Goal: Transaction & Acquisition: Register for event/course

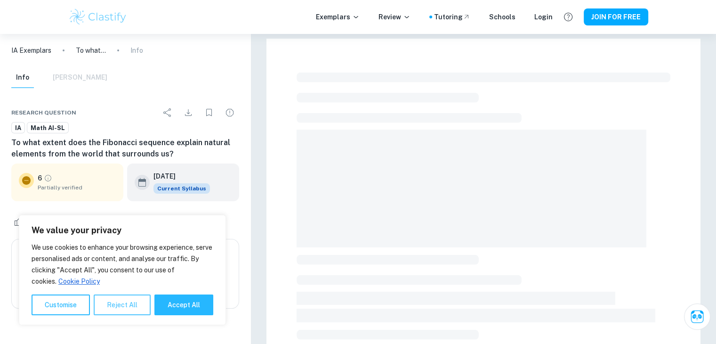
click at [115, 312] on button "Reject All" at bounding box center [122, 304] width 57 height 21
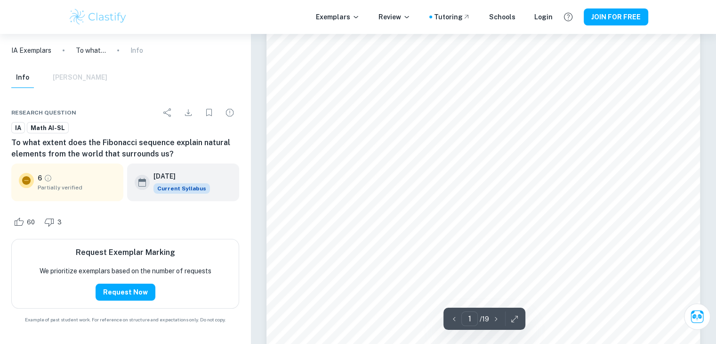
scroll to position [62, 0]
click at [614, 20] on button "JOIN FOR FREE" at bounding box center [616, 16] width 65 height 17
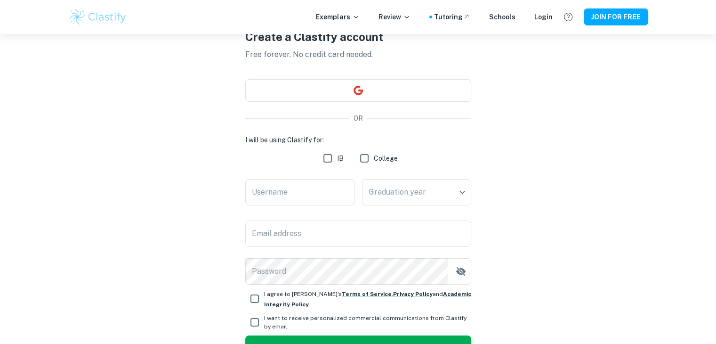
scroll to position [48, 0]
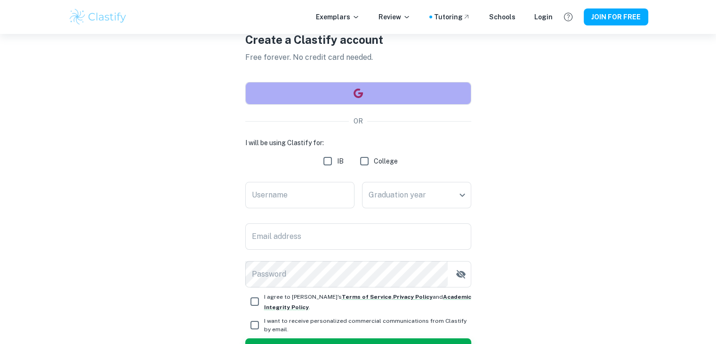
click at [360, 85] on button "button" at bounding box center [358, 93] width 226 height 23
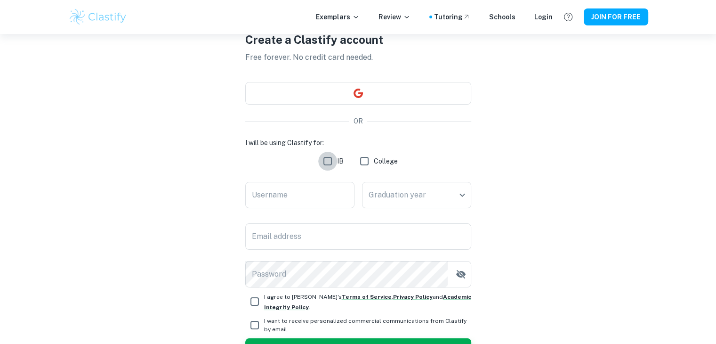
click at [336, 161] on input "IB" at bounding box center [327, 161] width 19 height 19
checkbox input "true"
click at [318, 198] on input "Username" at bounding box center [299, 195] width 109 height 26
type input "E"
type input "edenbarr"
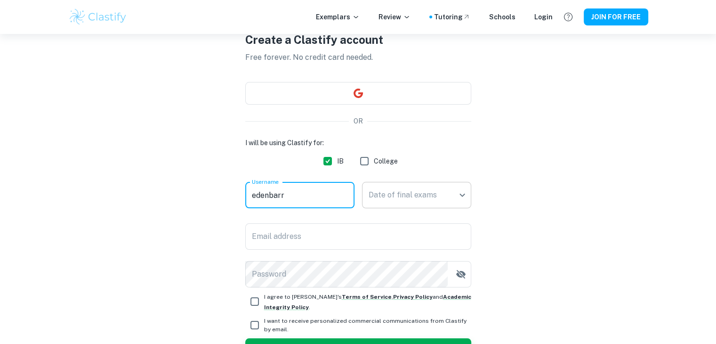
click at [411, 192] on body "We value your privacy We use cookies to enhance your browsing experience, serve…" at bounding box center [358, 158] width 716 height 344
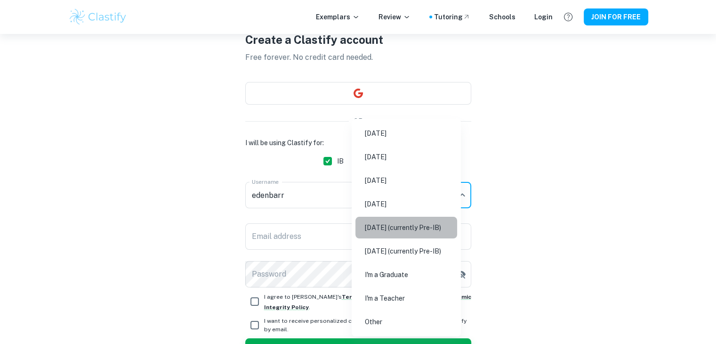
click at [443, 232] on li "[DATE] (currently Pre-IB)" at bounding box center [407, 228] width 102 height 22
type input "M27"
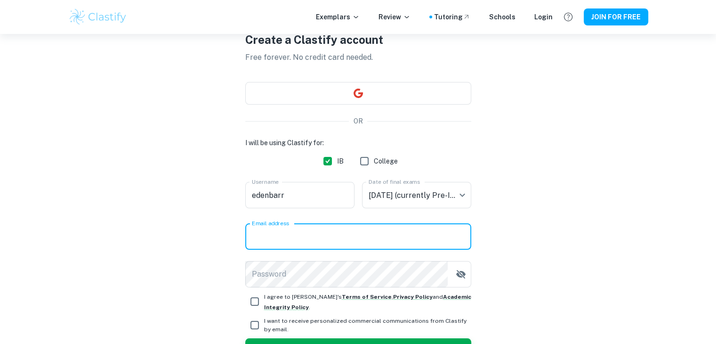
click at [415, 241] on input "Email address" at bounding box center [358, 236] width 226 height 26
type input "[EMAIL_ADDRESS][DOMAIN_NAME]"
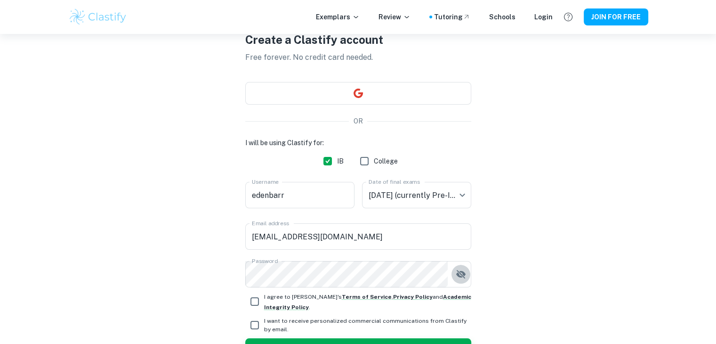
scroll to position [110, 0]
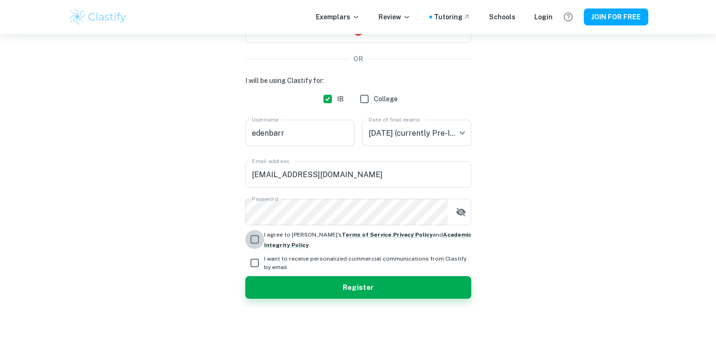
click at [257, 241] on input "I agree to [PERSON_NAME]'s Terms of Service , Privacy Policy and Academic Integ…" at bounding box center [254, 239] width 19 height 19
checkbox input "true"
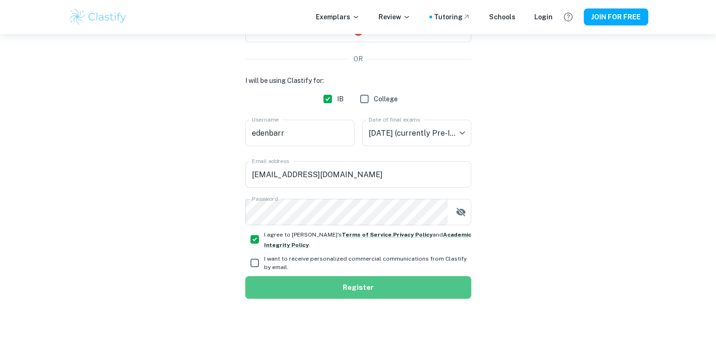
click at [346, 292] on button "Register" at bounding box center [358, 287] width 226 height 23
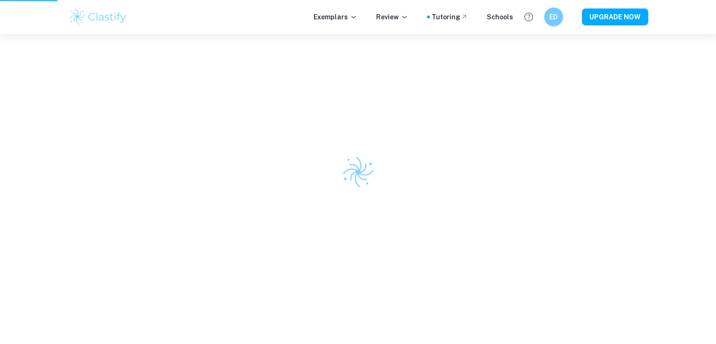
scroll to position [34, 0]
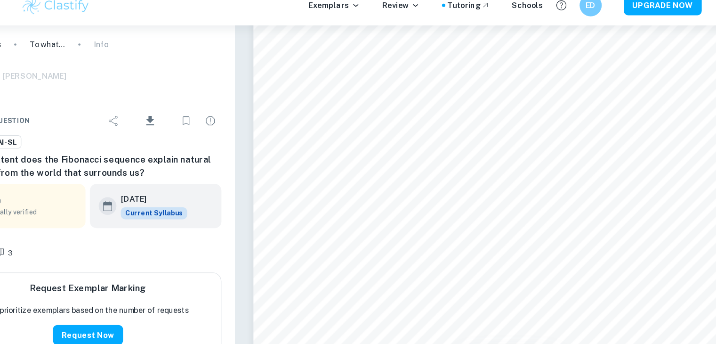
scroll to position [67, 0]
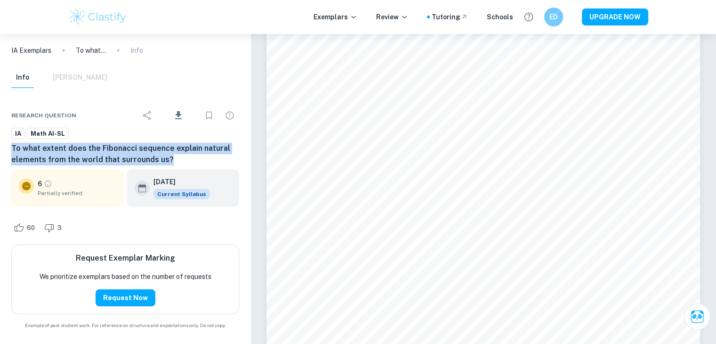
drag, startPoint x: 8, startPoint y: 145, endPoint x: 181, endPoint y: 157, distance: 172.8
click at [181, 157] on div "Research question Download IA Math AI-SL To what extent does the Fibonacci sequ…" at bounding box center [125, 216] width 251 height 249
copy h6 "To what extent does the Fibonacci sequence explain natural elements from the wo…"
click at [181, 157] on h6 "To what extent does the Fibonacci sequence explain natural elements from the wo…" at bounding box center [125, 154] width 228 height 23
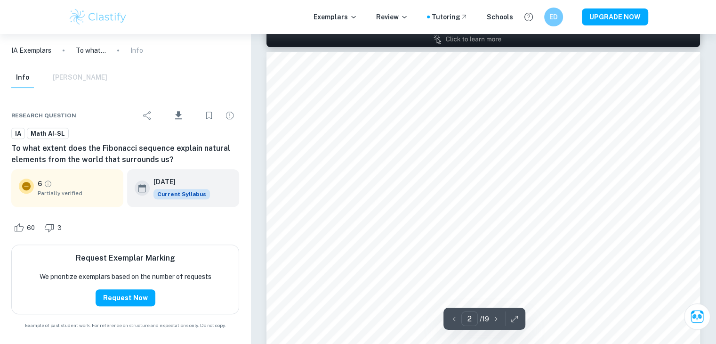
scroll to position [628, 0]
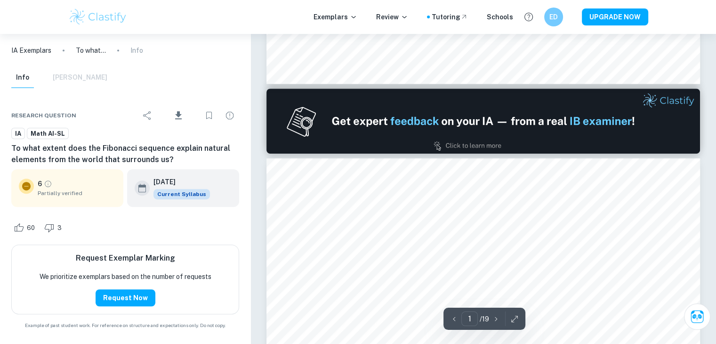
type input "2"
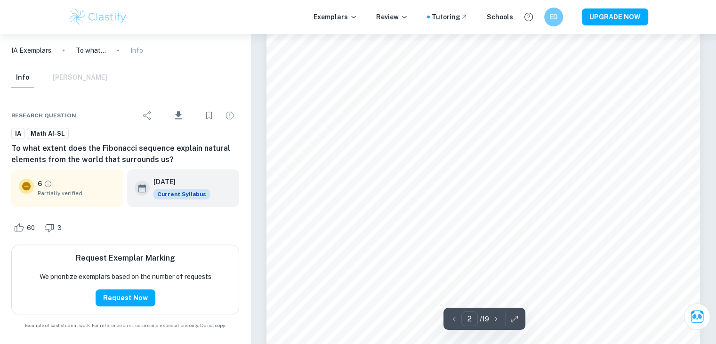
scroll to position [835, 0]
click at [517, 316] on icon "button" at bounding box center [514, 318] width 9 height 9
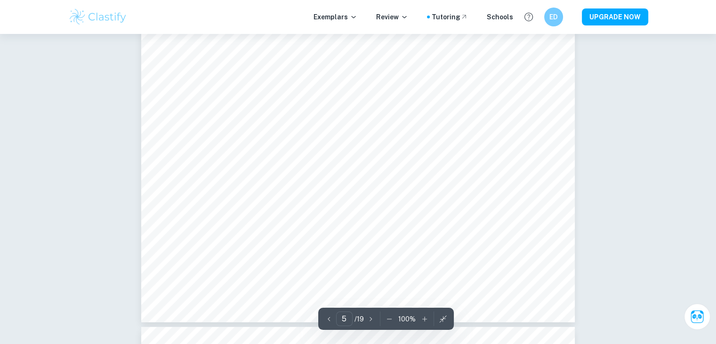
scroll to position [2687, 0]
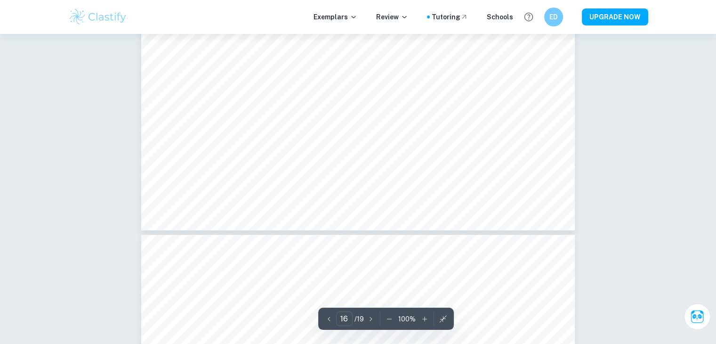
type input "17"
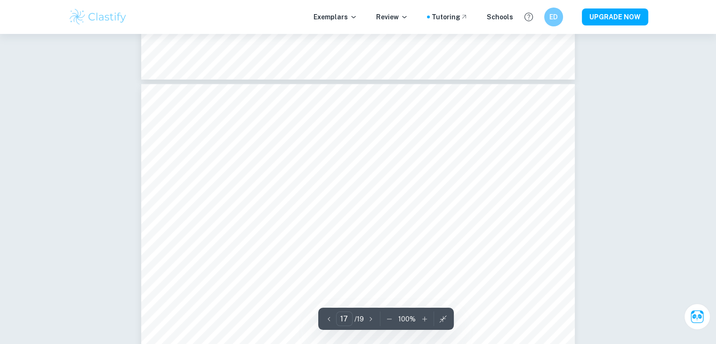
scroll to position [9298, 0]
